Goal: Task Accomplishment & Management: Manage account settings

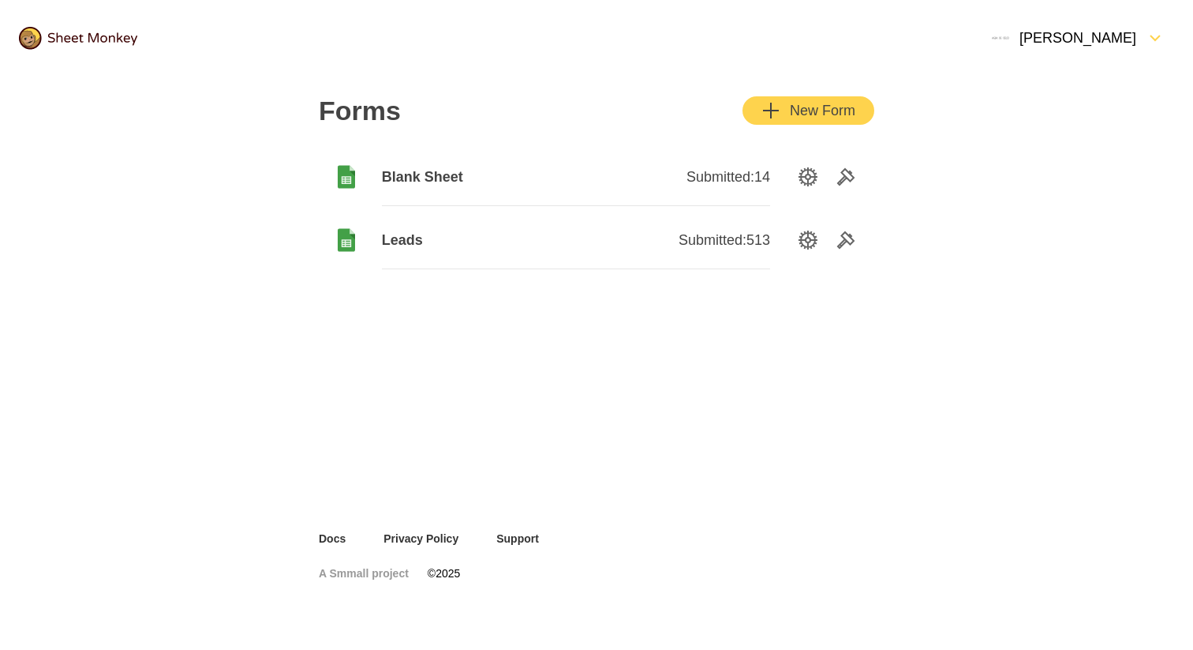
click at [99, 28] on img at bounding box center [78, 38] width 118 height 23
click at [1130, 45] on div "[PERSON_NAME]" at bounding box center [1063, 37] width 145 height 19
click at [1089, 74] on div "Subscription" at bounding box center [1099, 74] width 149 height 35
click at [836, 115] on div "New Form" at bounding box center [809, 110] width 94 height 19
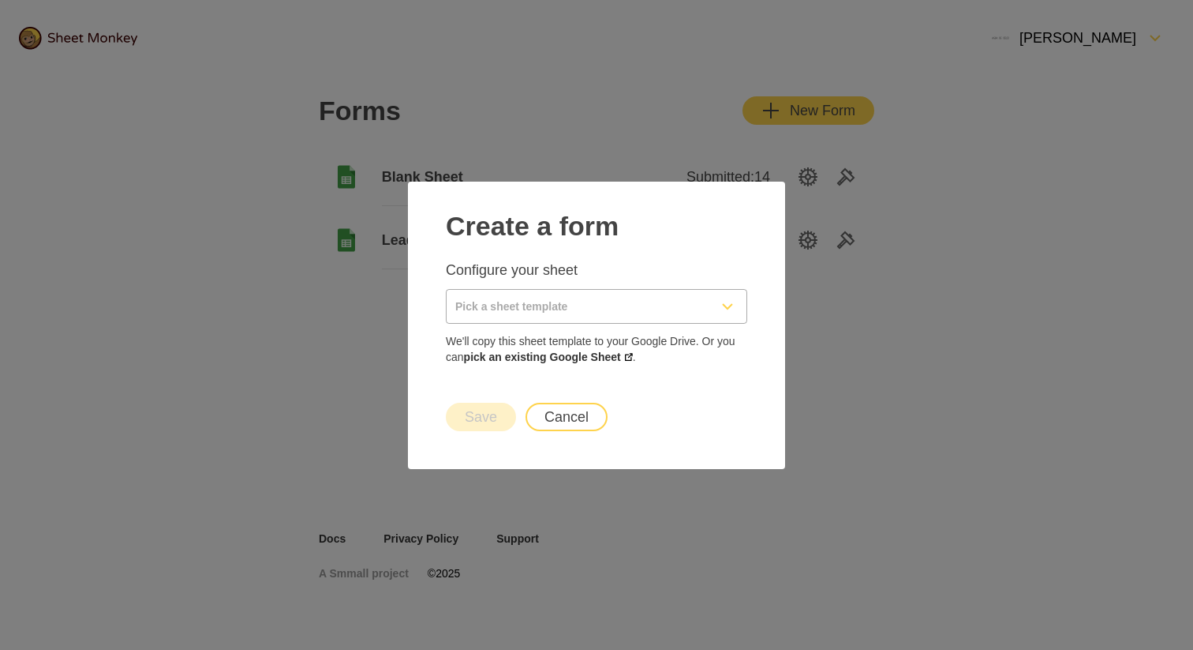
click at [586, 302] on input "Pick a sheet template" at bounding box center [578, 306] width 262 height 33
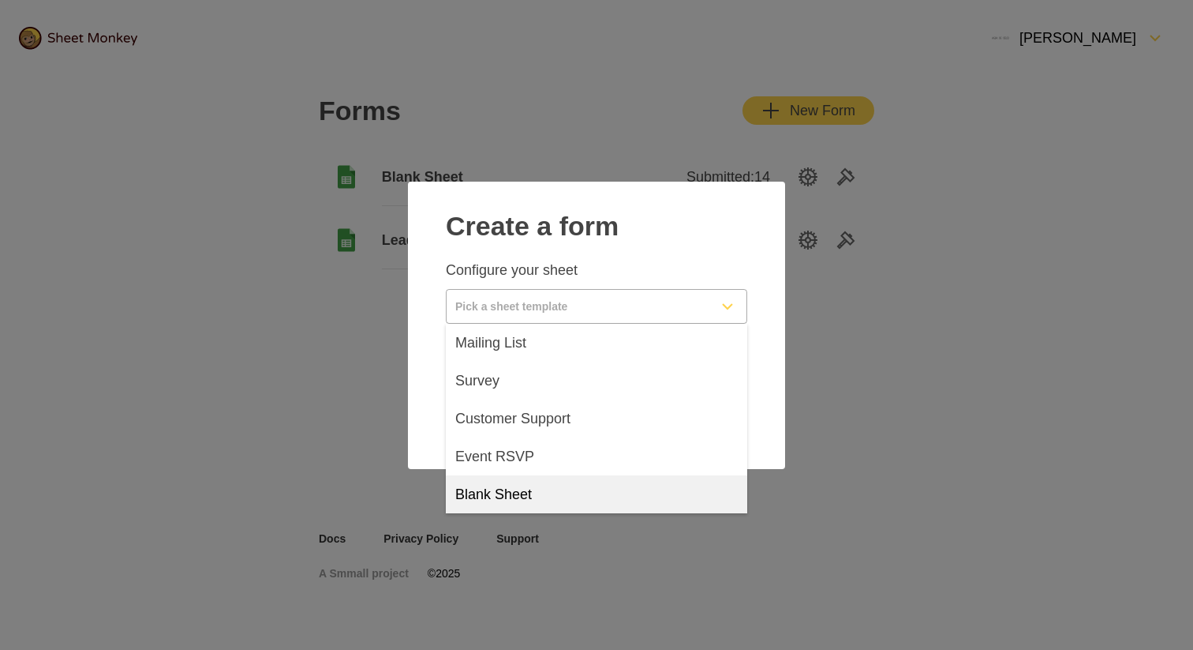
click at [530, 493] on span "Blank Sheet" at bounding box center [493, 494] width 77 height 19
type input "Blank Sheet"
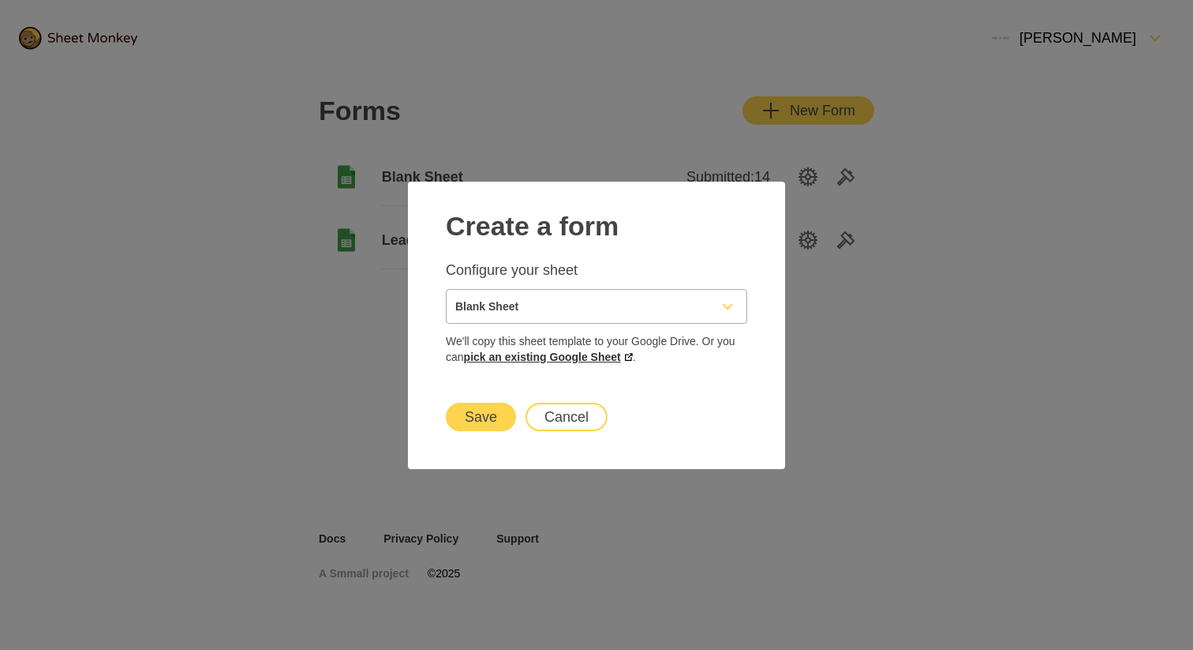
click at [578, 357] on link "pick an existing Google Sheet" at bounding box center [548, 356] width 169 height 13
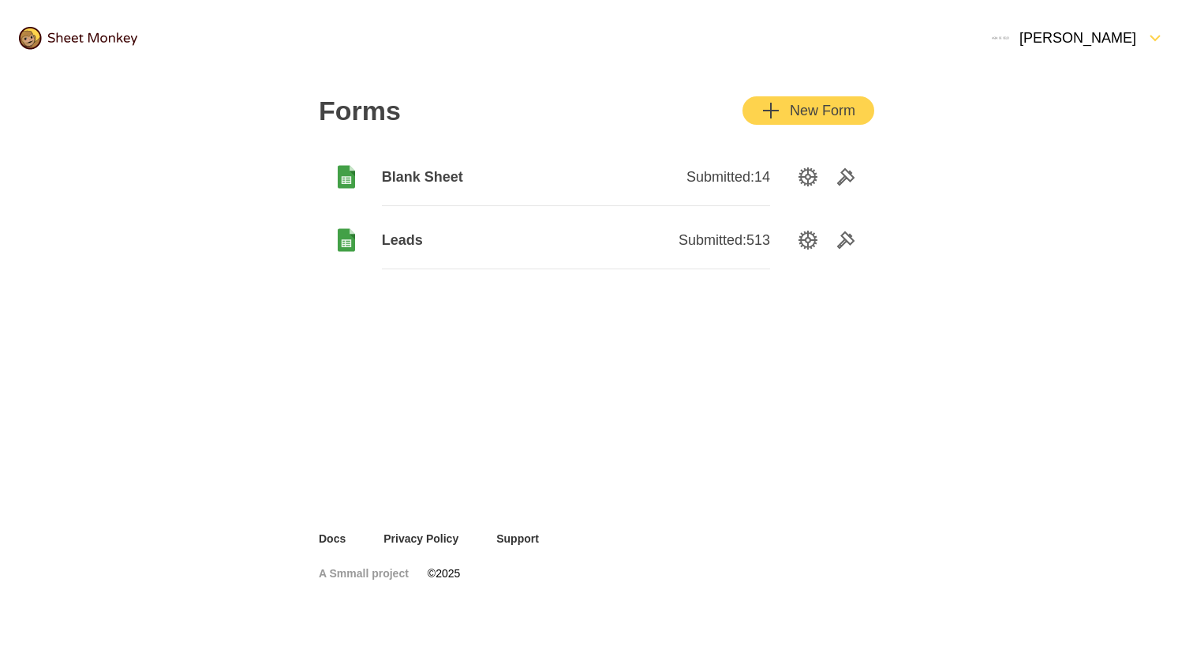
click at [1110, 37] on div "[PERSON_NAME]" at bounding box center [1063, 37] width 145 height 19
click at [1189, 34] on icon "FormDown" at bounding box center [1198, 37] width 19 height 19
click at [1148, 34] on icon "FormDown" at bounding box center [1155, 37] width 19 height 19
click at [1089, 108] on div "Settings" at bounding box center [1099, 109] width 149 height 35
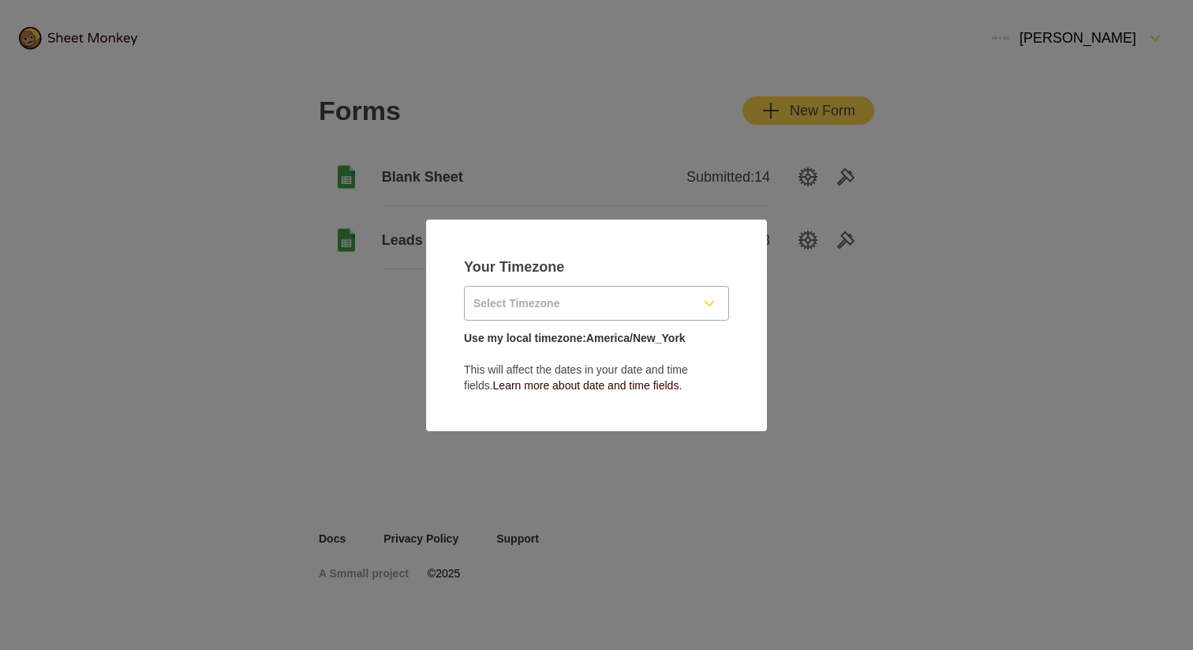
type input "America/New_York"
click at [648, 308] on input "America/New_York" at bounding box center [578, 303] width 226 height 33
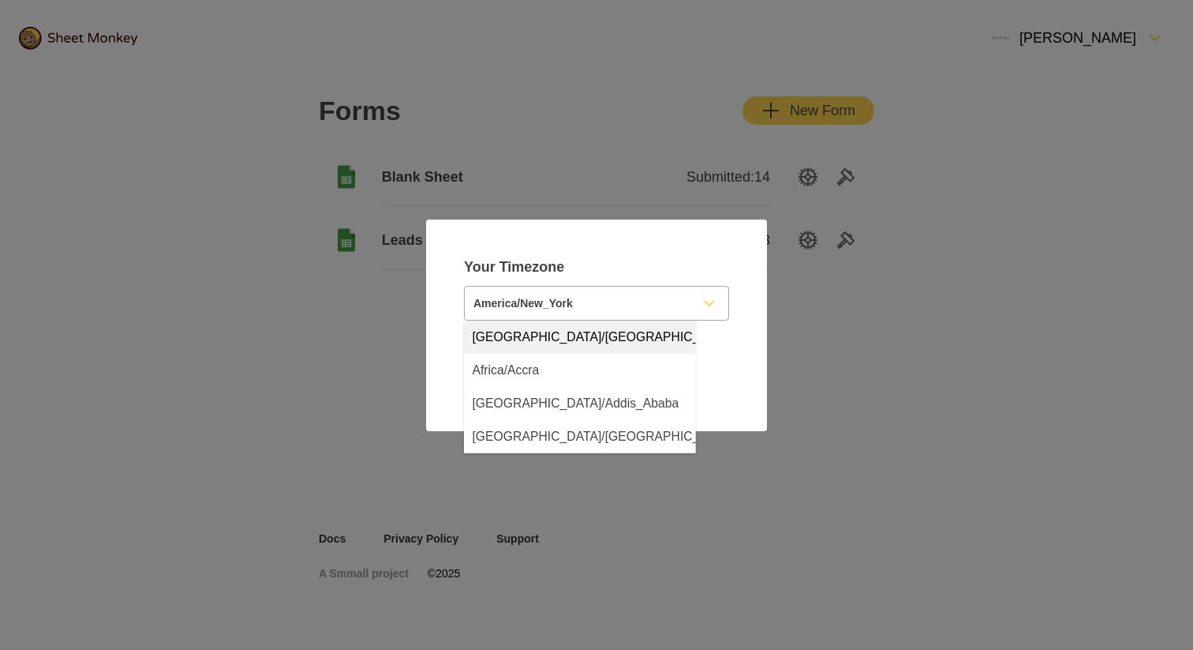
click at [716, 241] on main "Your Timezone America/New_York Use my local timezone: America/New_York This wil…" at bounding box center [596, 325] width 341 height 212
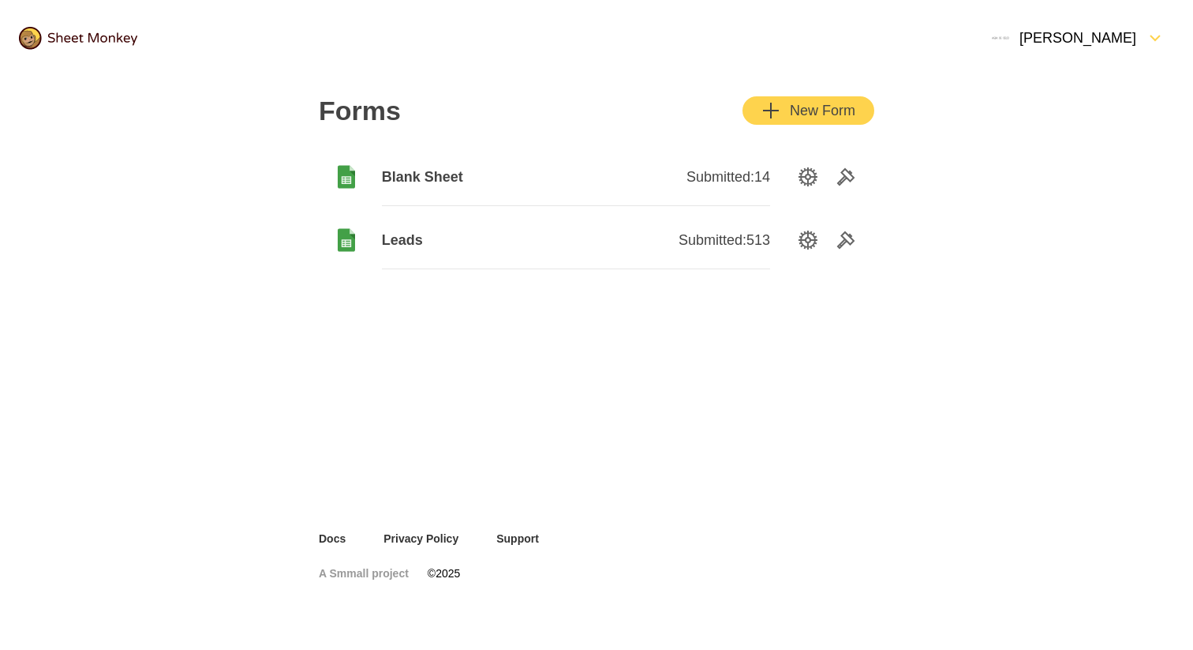
click at [1114, 24] on div "[PERSON_NAME]" at bounding box center [1078, 38] width 193 height 38
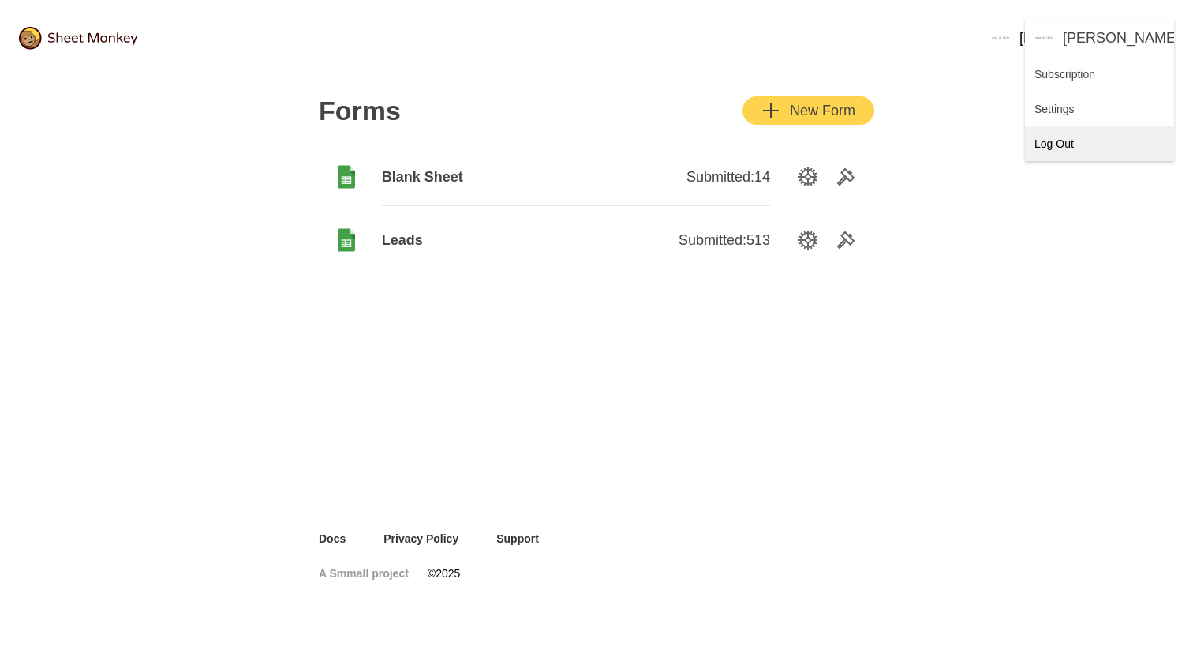
click at [1059, 142] on div "Log Out" at bounding box center [1099, 143] width 149 height 35
